Goal: Contribute content: Add original content to the website for others to see

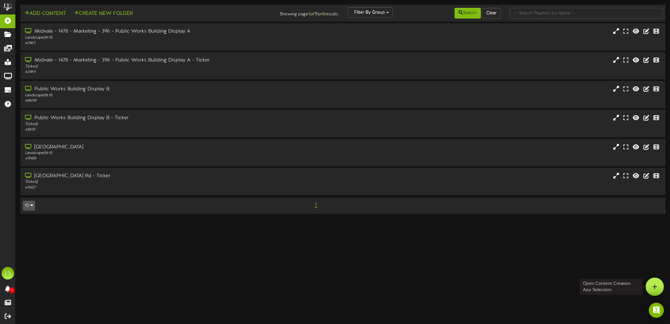
click at [649, 289] on div at bounding box center [655, 286] width 18 height 18
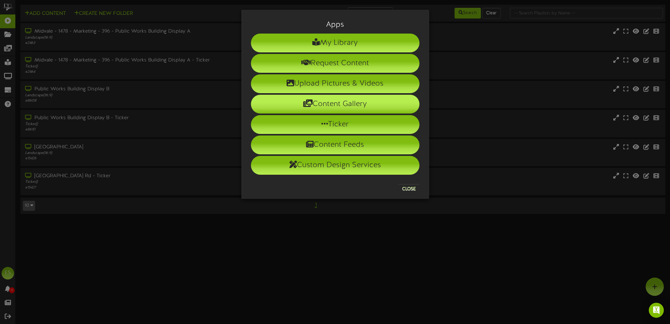
click at [330, 110] on li "Content Gallery" at bounding box center [335, 104] width 169 height 19
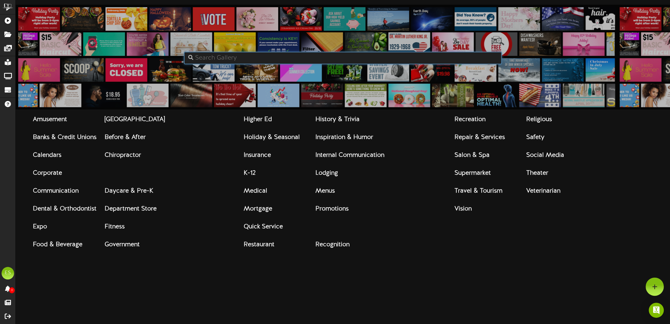
click at [272, 55] on input "text" at bounding box center [343, 58] width 318 height 13
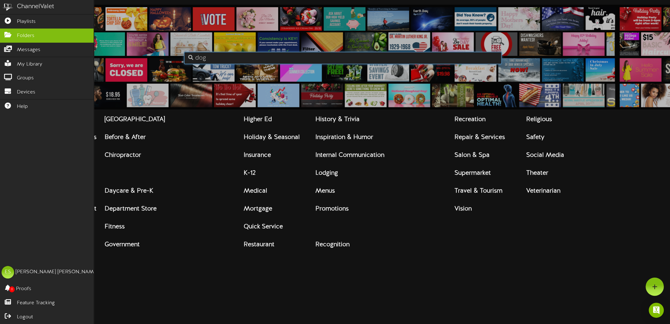
type input "dog"
click at [13, 34] on icon at bounding box center [8, 34] width 16 height 5
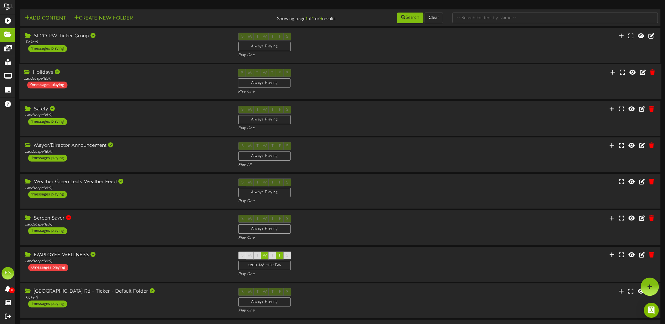
click at [124, 71] on div "Holidays" at bounding box center [126, 72] width 205 height 7
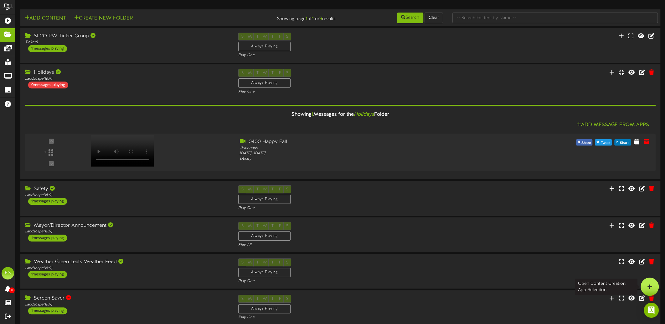
click at [653, 282] on div at bounding box center [650, 286] width 18 height 18
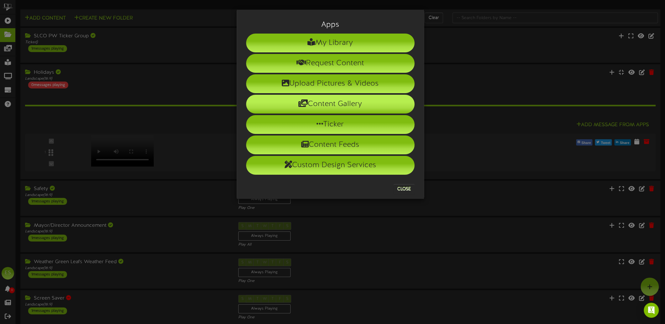
click at [326, 99] on li "Content Gallery" at bounding box center [330, 104] width 169 height 19
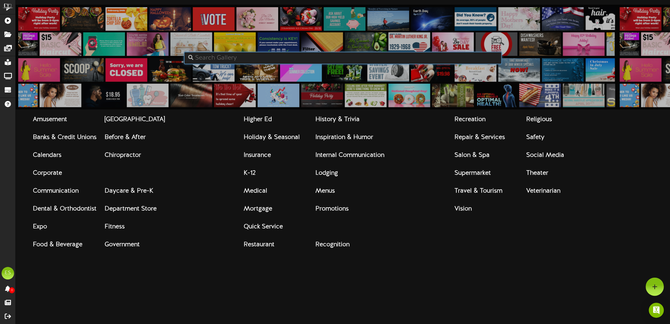
click at [221, 60] on input "text" at bounding box center [343, 58] width 318 height 13
type input "dog"
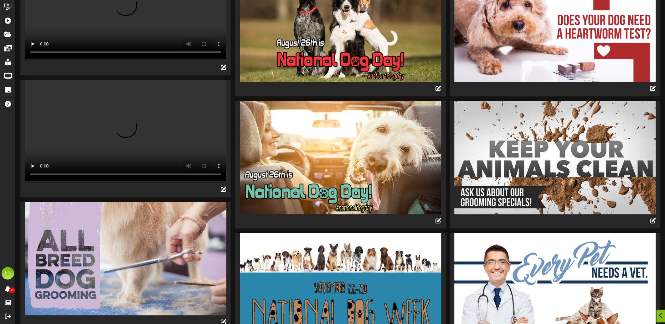
scroll to position [219, 0]
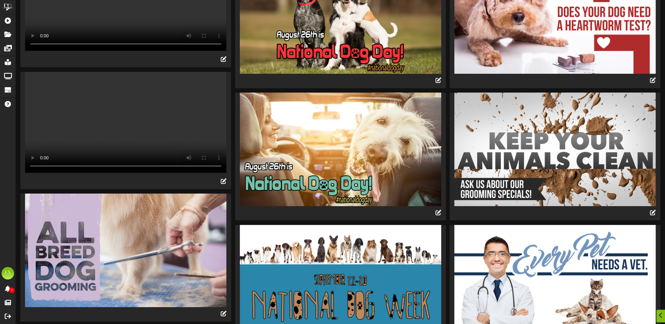
click at [76, 160] on video "Your browser does not support HTML5 video." at bounding box center [125, 122] width 201 height 101
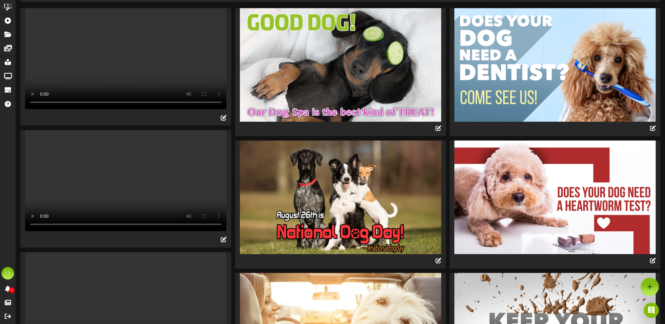
scroll to position [0, 0]
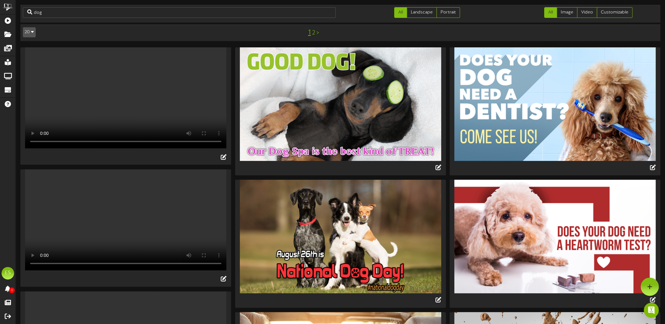
click at [133, 105] on video "Your browser does not support HTML5 video." at bounding box center [125, 97] width 201 height 101
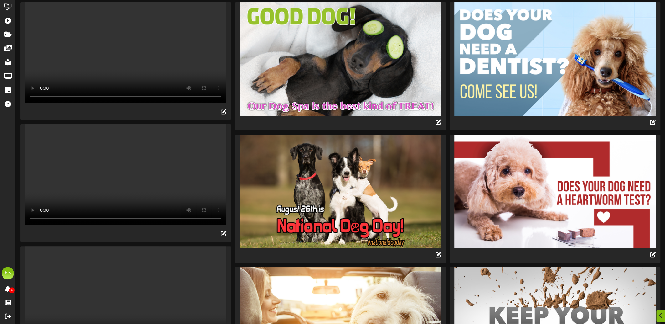
scroll to position [125, 0]
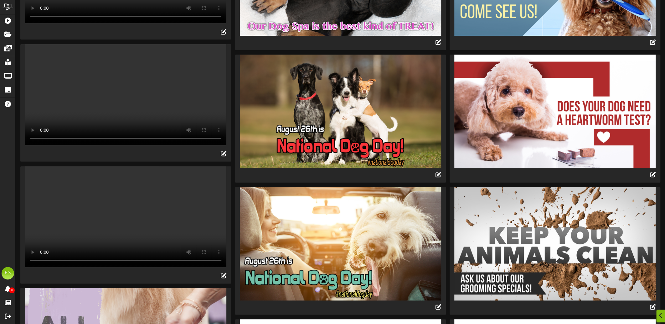
click at [103, 125] on video "Your browser does not support HTML5 video." at bounding box center [125, 94] width 201 height 101
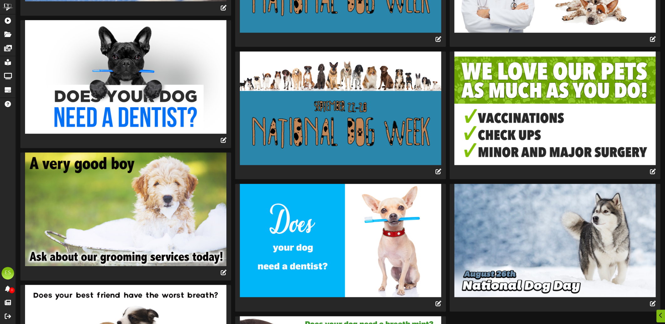
scroll to position [670, 0]
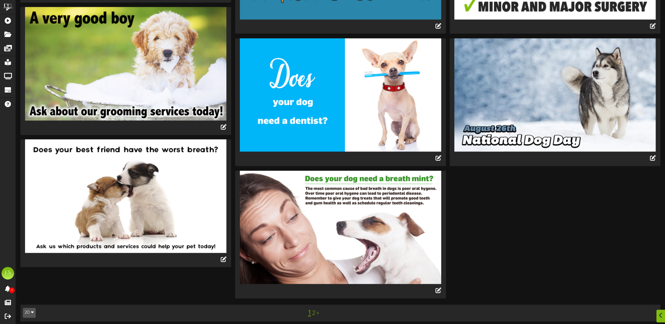
click at [313, 310] on link "2" at bounding box center [313, 313] width 3 height 7
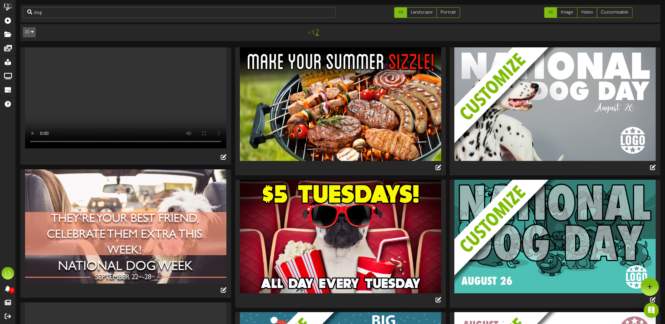
click at [130, 101] on video "Your browser does not support HTML5 video." at bounding box center [125, 97] width 201 height 101
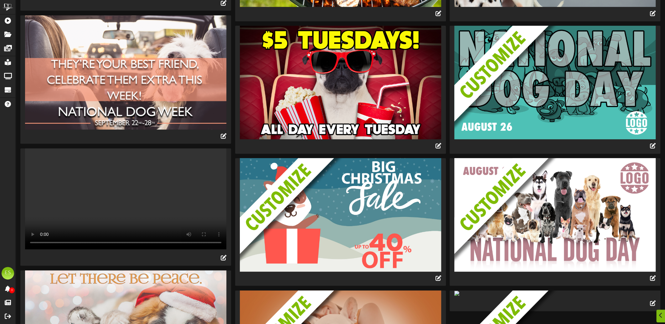
scroll to position [157, 0]
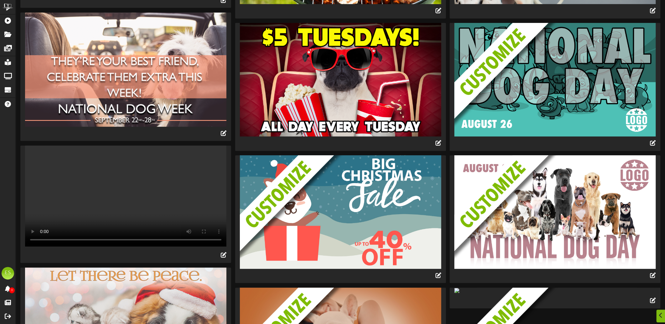
click at [127, 214] on video "Your browser does not support HTML5 video." at bounding box center [125, 195] width 201 height 101
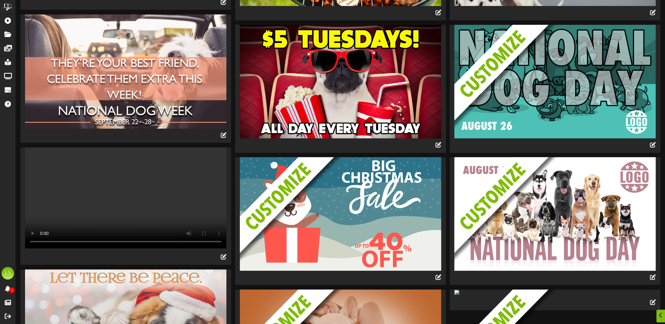
scroll to position [188, 0]
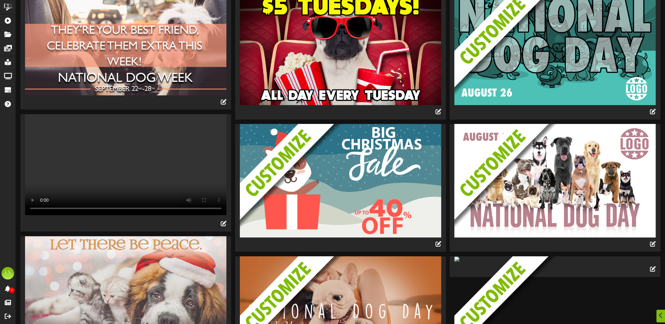
click at [580, 174] on img at bounding box center [560, 194] width 211 height 140
click at [654, 242] on icon at bounding box center [653, 243] width 7 height 7
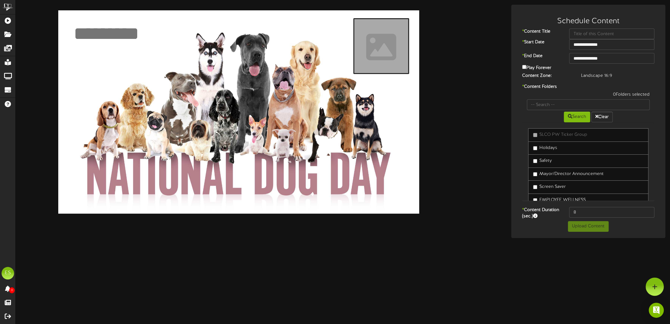
click at [119, 29] on textarea at bounding box center [136, 34] width 126 height 24
type textarea "*"
type textarea "*********"
click at [388, 54] on input "file" at bounding box center [205, 47] width 405 height 56
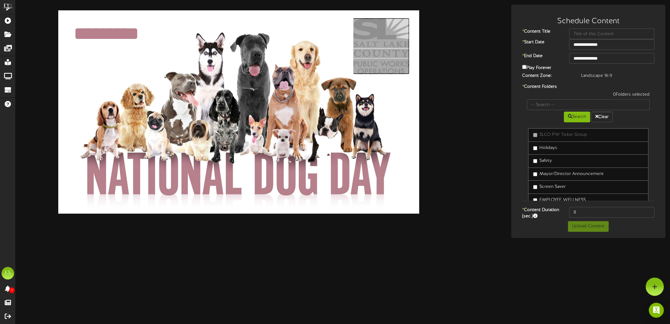
click at [388, 58] on input "file" at bounding box center [206, 46] width 405 height 56
click at [399, 49] on input "file" at bounding box center [206, 46] width 405 height 56
type input "**********"
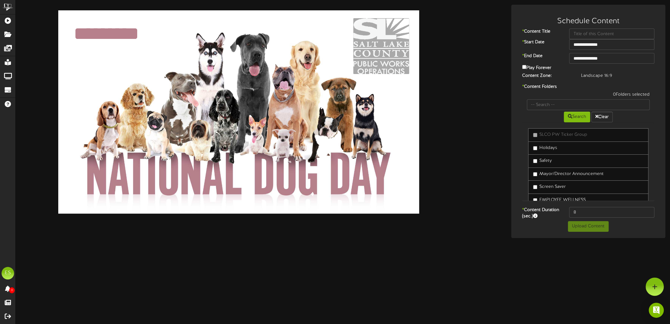
drag, startPoint x: 394, startPoint y: 68, endPoint x: 386, endPoint y: 88, distance: 21.4
click at [386, 88] on div at bounding box center [238, 111] width 361 height 203
click at [589, 33] on input "text" at bounding box center [611, 34] width 85 height 11
type input "National [DATE]"
click at [610, 41] on input "**********" at bounding box center [611, 44] width 85 height 11
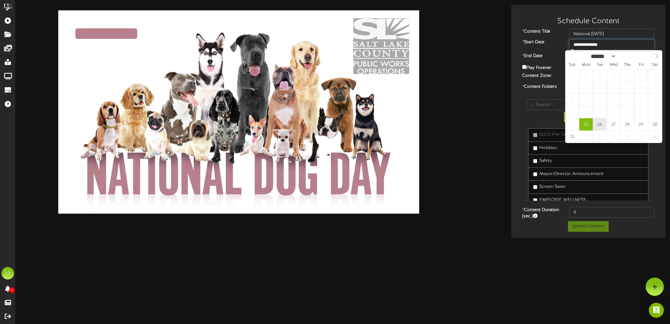
type input "**********"
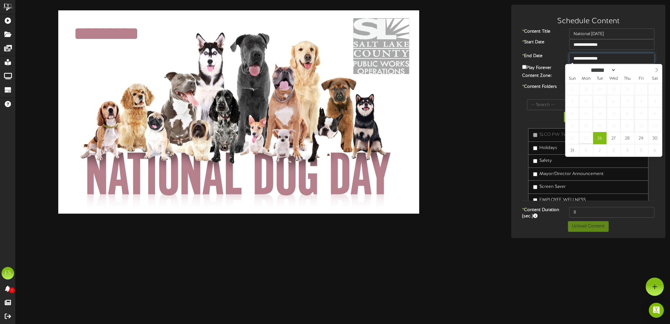
click at [614, 59] on input "**********" at bounding box center [611, 58] width 85 height 11
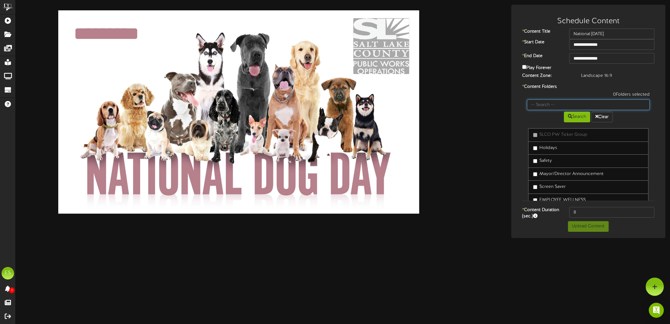
click at [565, 104] on input "text" at bounding box center [588, 104] width 123 height 11
click at [585, 224] on button "Upload Content" at bounding box center [588, 226] width 41 height 11
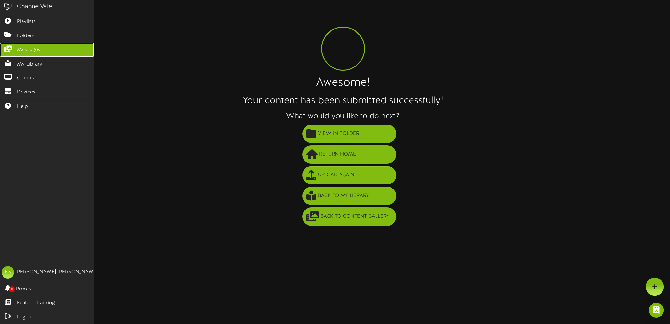
click at [39, 53] on link "Messages" at bounding box center [47, 50] width 94 height 14
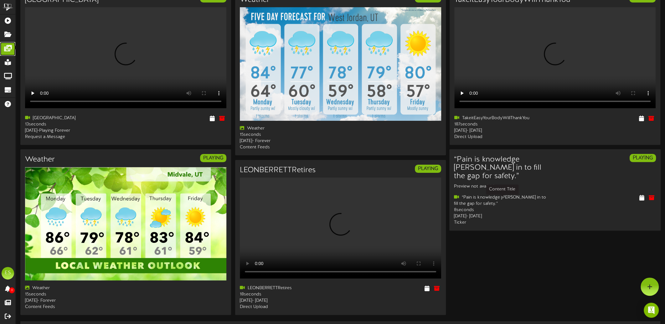
scroll to position [31, 0]
